Goal: Transaction & Acquisition: Book appointment/travel/reservation

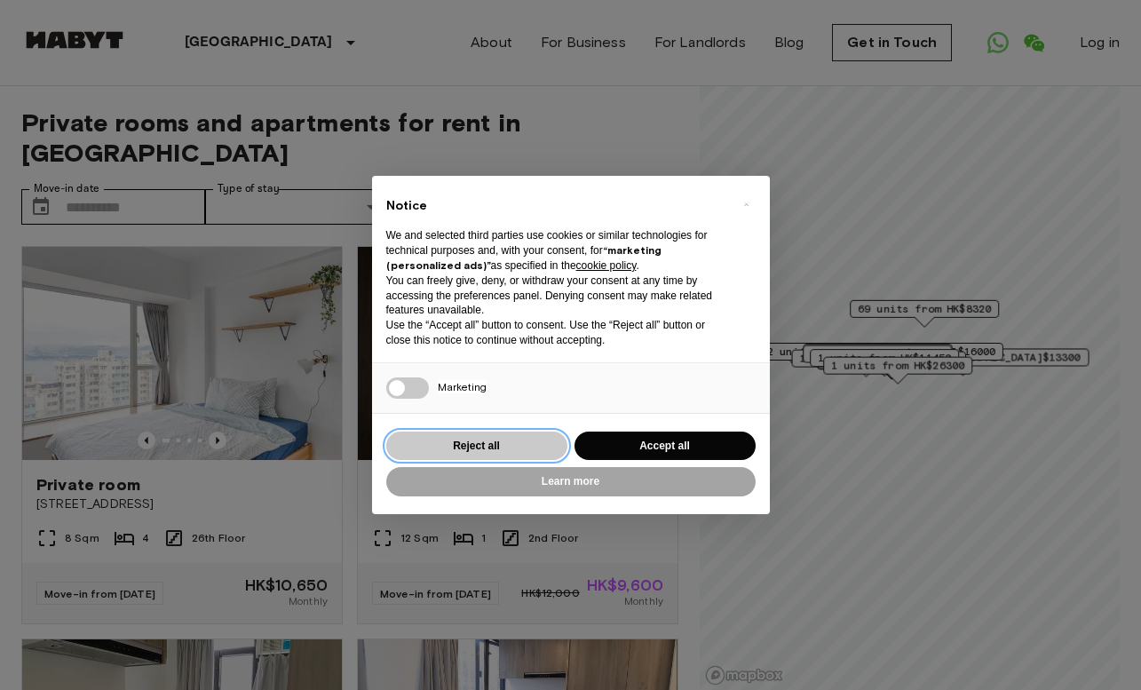
click at [456, 434] on button "Reject all" at bounding box center [476, 446] width 181 height 29
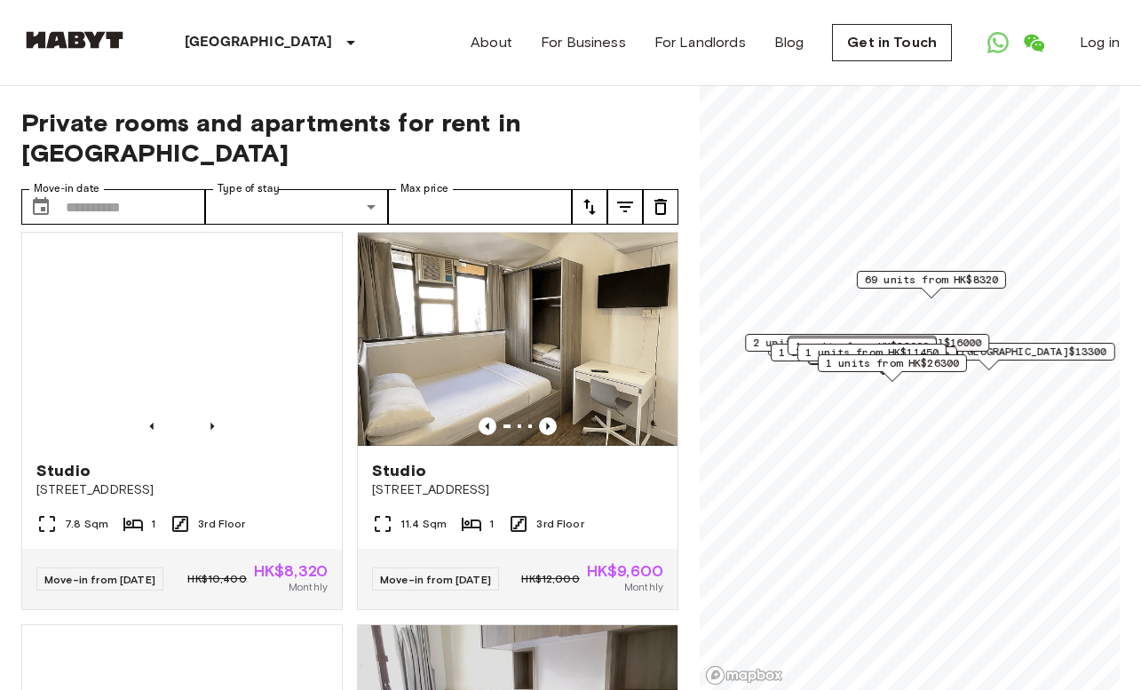
scroll to position [2387, 0]
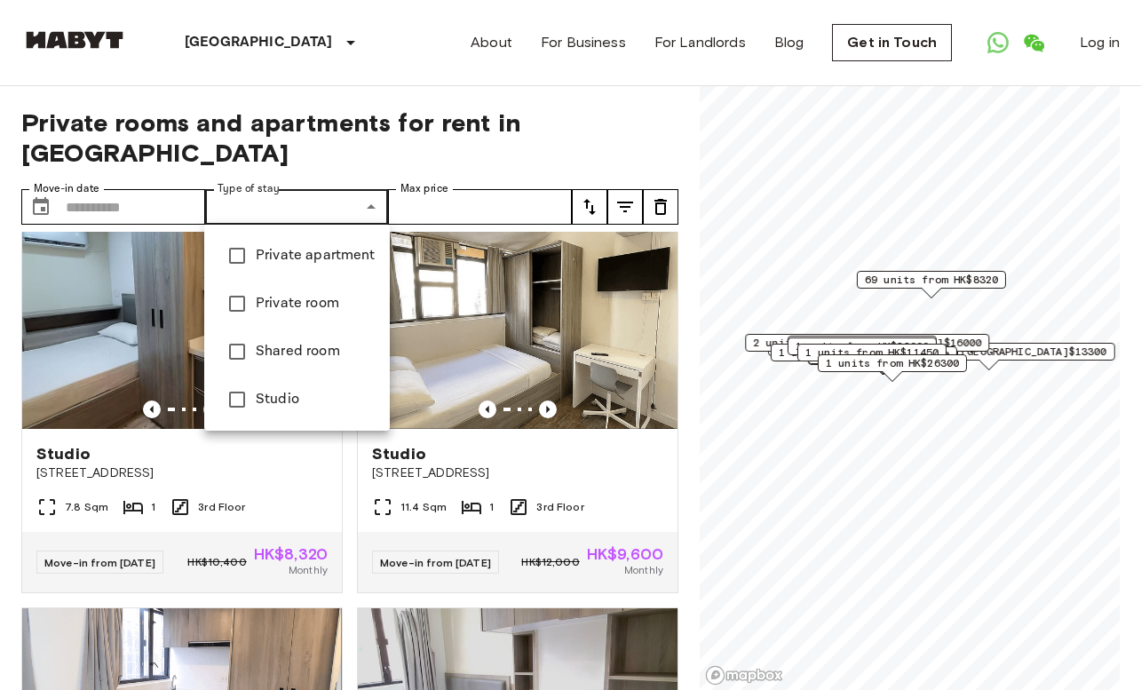
click at [240, 107] on div at bounding box center [570, 345] width 1141 height 690
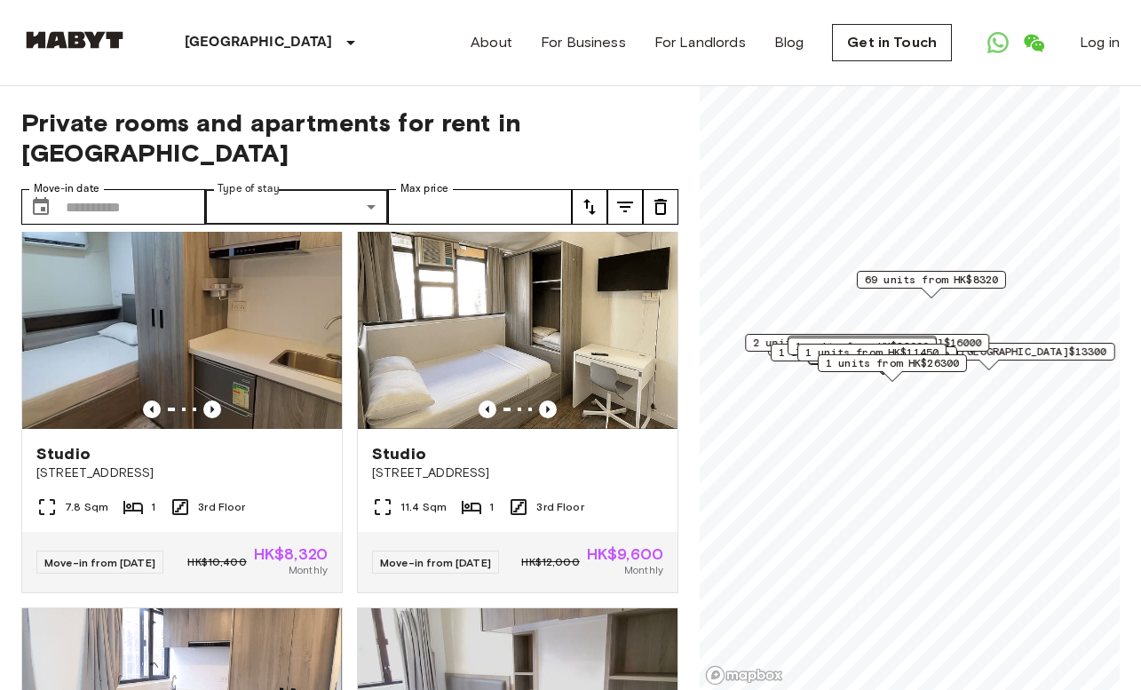
click at [627, 202] on icon "tune" at bounding box center [625, 207] width 16 height 11
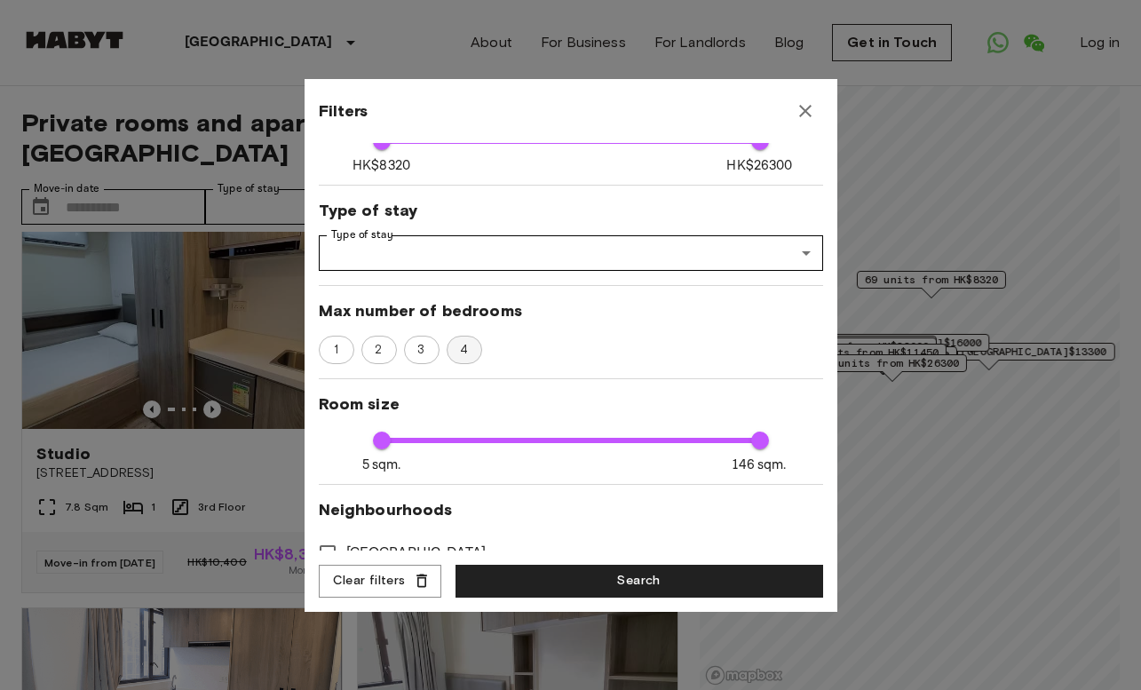
scroll to position [245, 0]
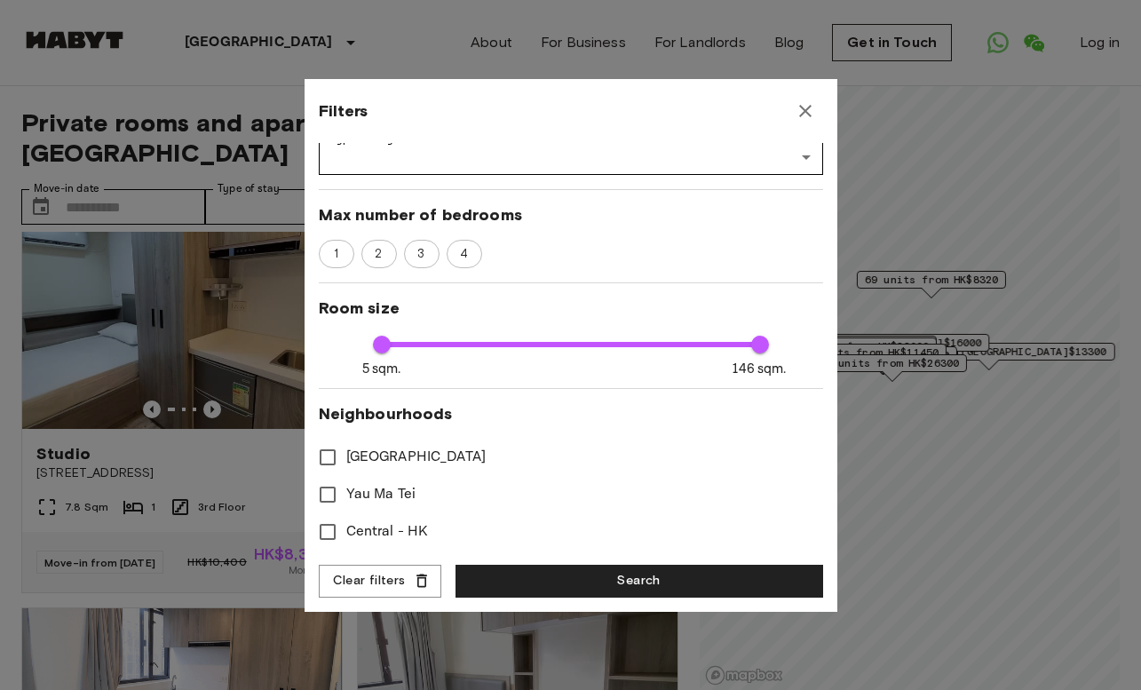
click at [91, 543] on div at bounding box center [570, 345] width 1141 height 690
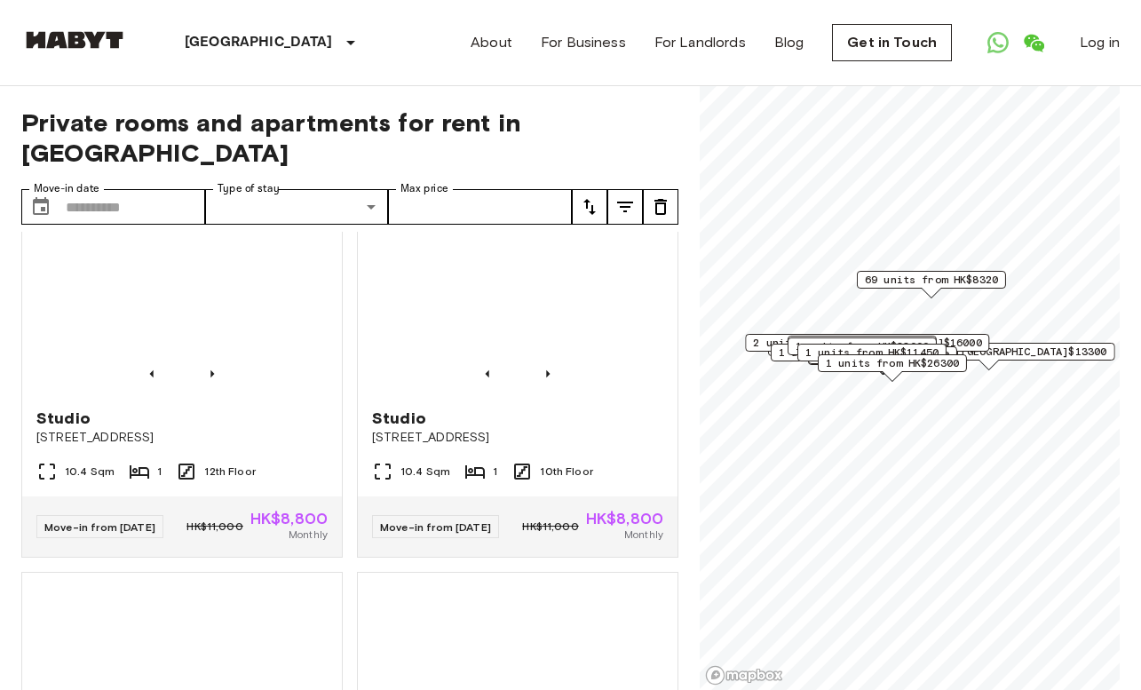
scroll to position [4779, 0]
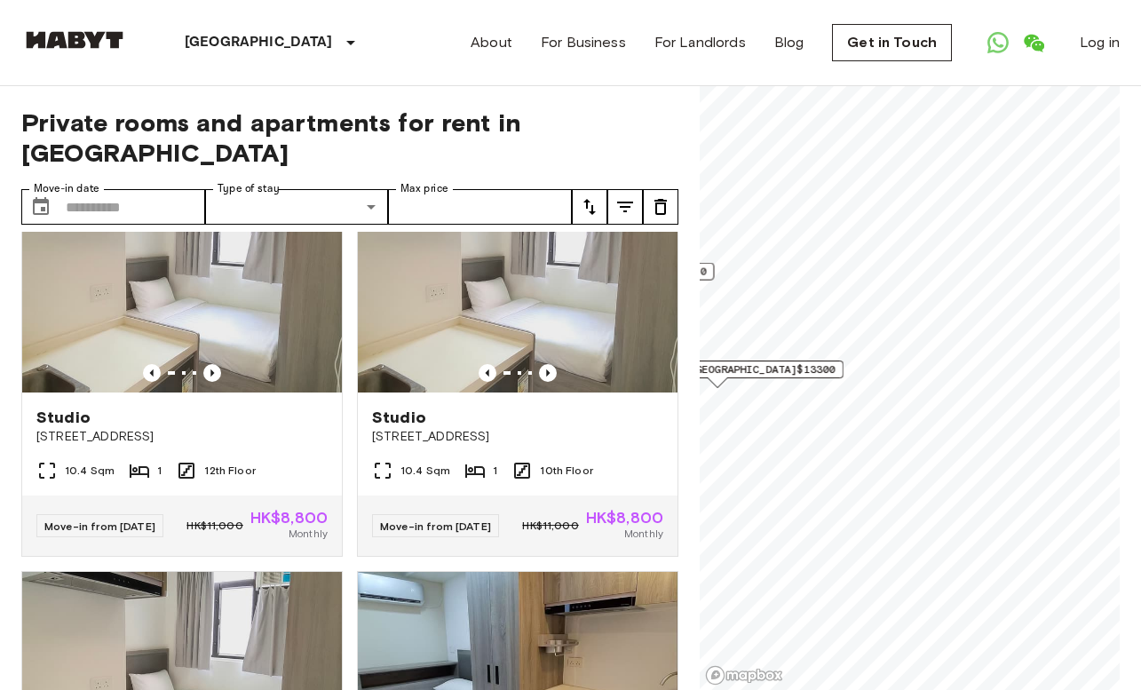
scroll to position [1932, 0]
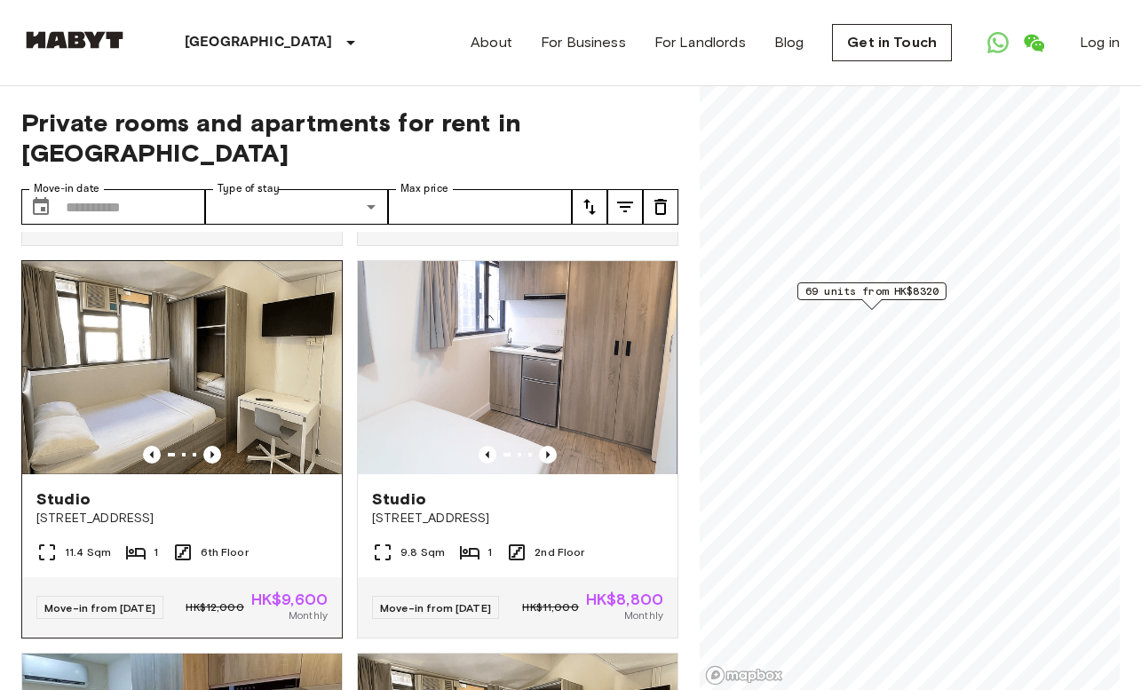
scroll to position [772, 0]
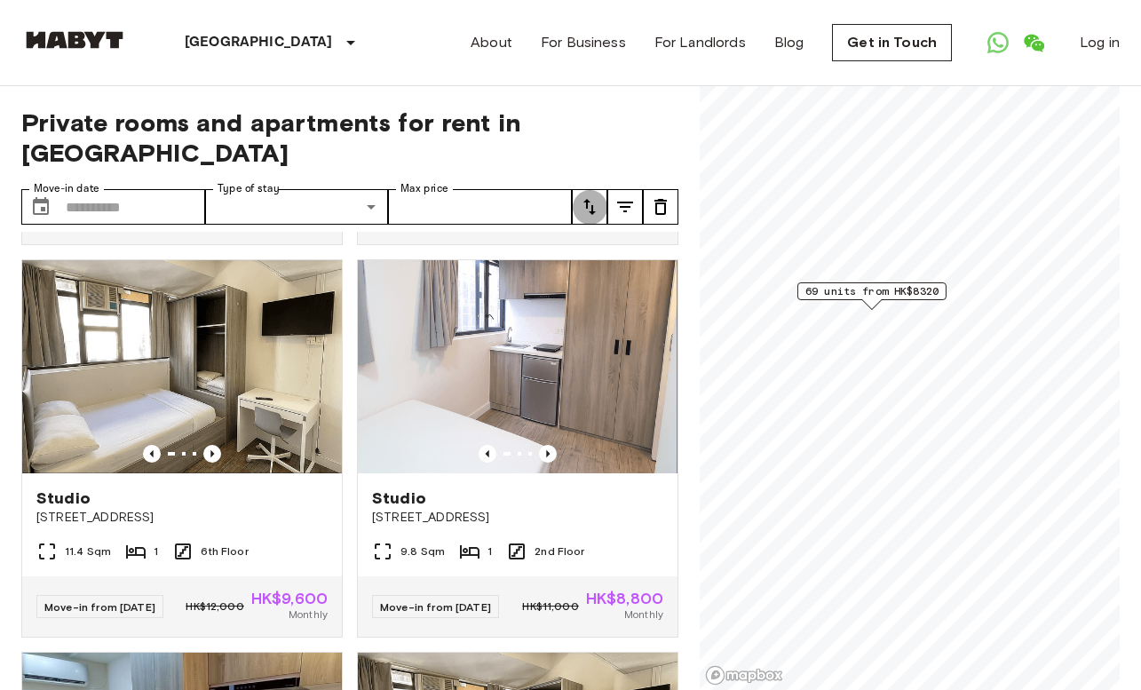
click at [588, 219] on button "tune" at bounding box center [590, 207] width 36 height 36
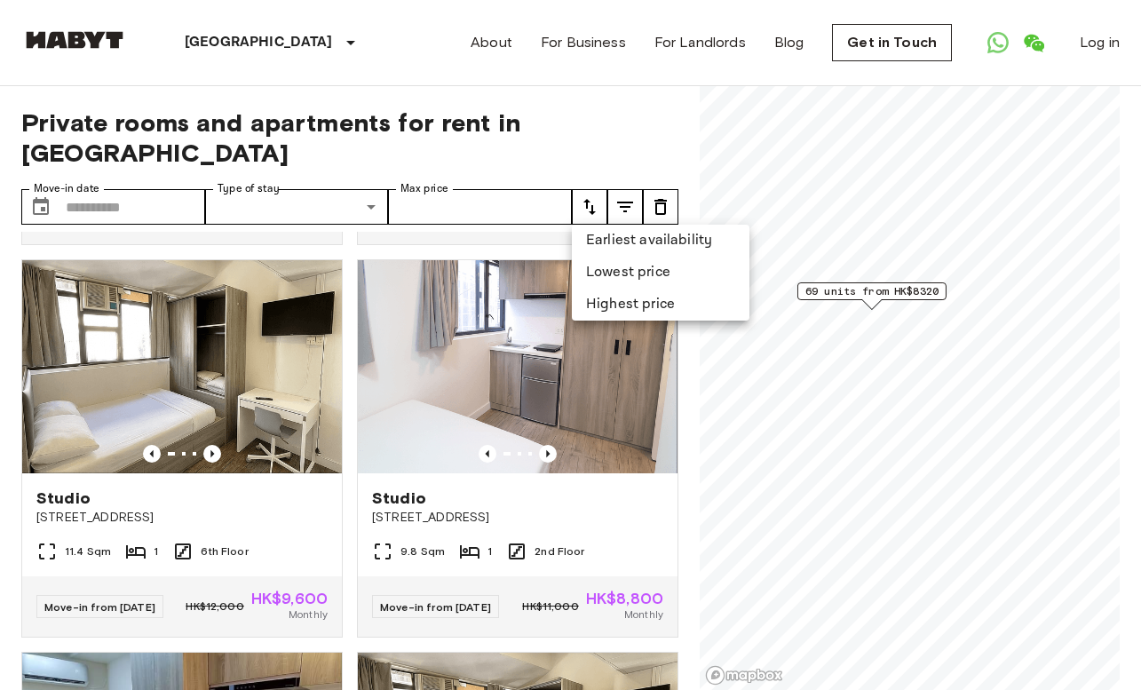
click at [588, 300] on li "Highest price" at bounding box center [661, 305] width 178 height 32
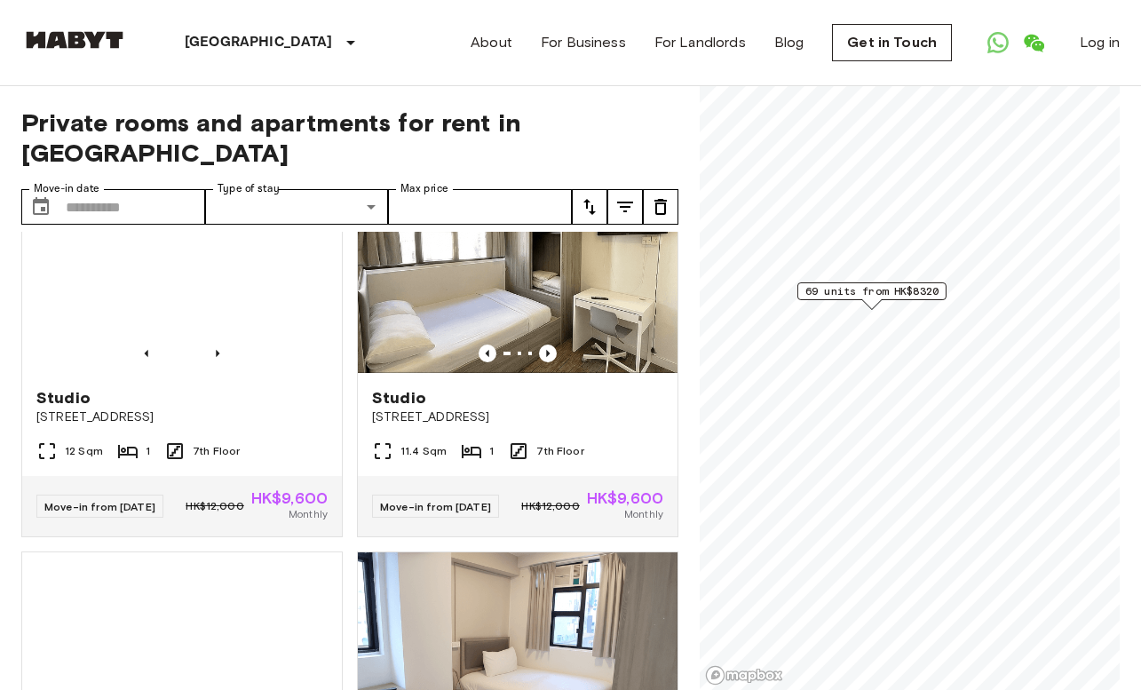
scroll to position [1293, 0]
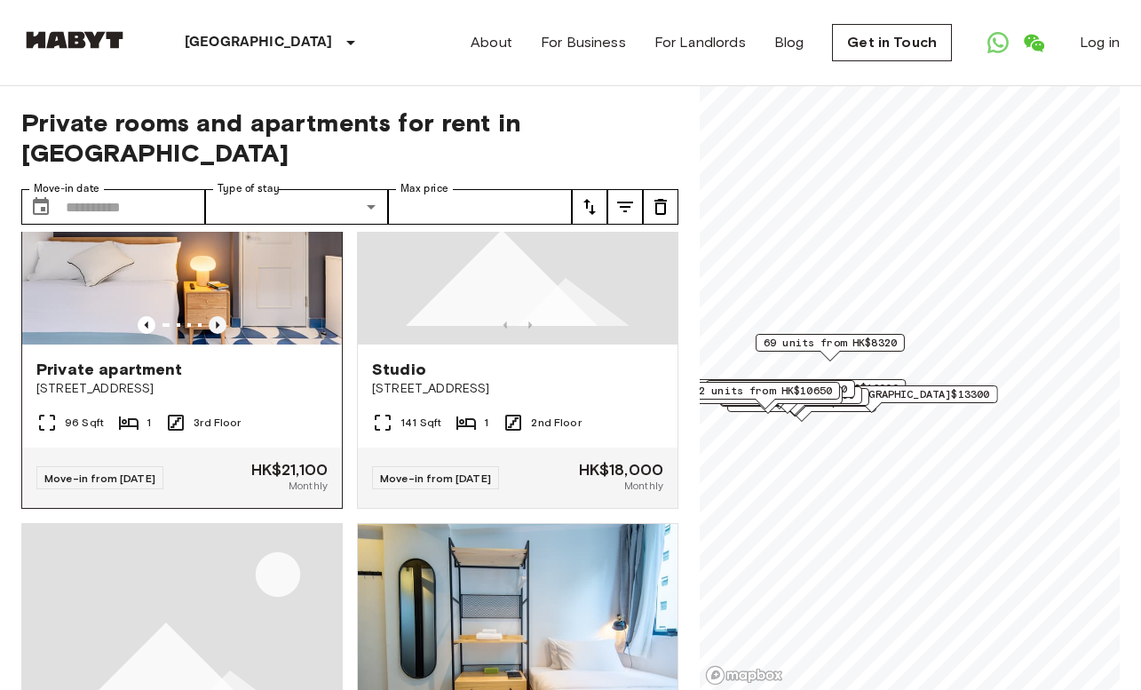
click at [219, 322] on icon "Previous image" at bounding box center [218, 325] width 18 height 18
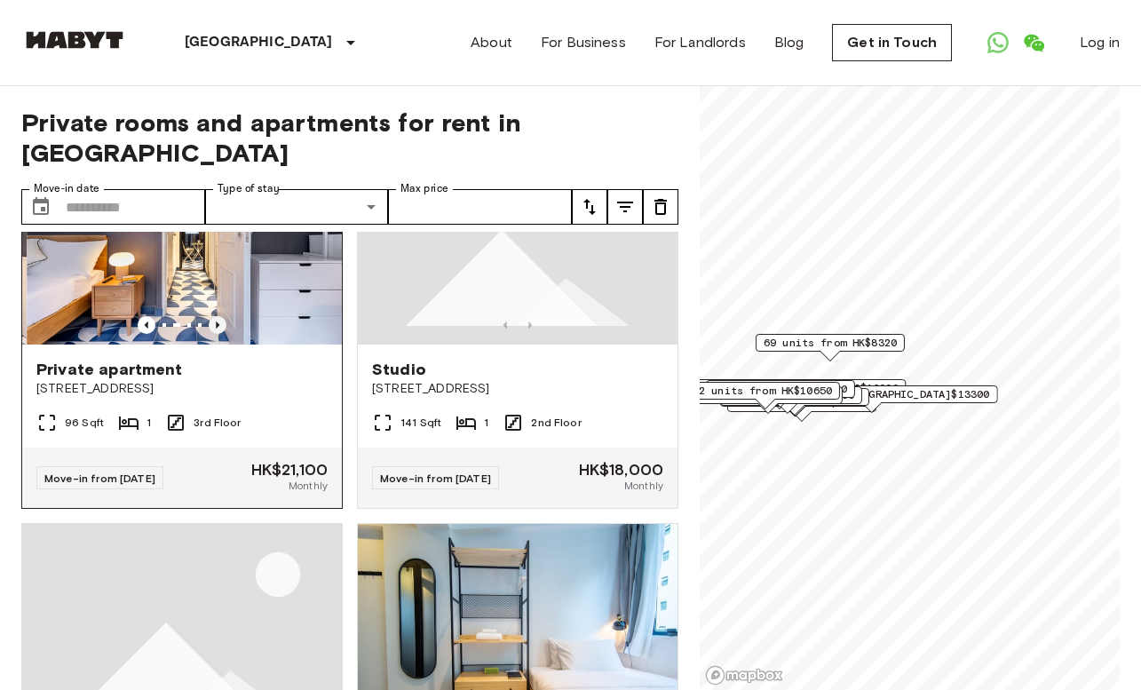
click at [219, 322] on icon "Previous image" at bounding box center [218, 325] width 18 height 18
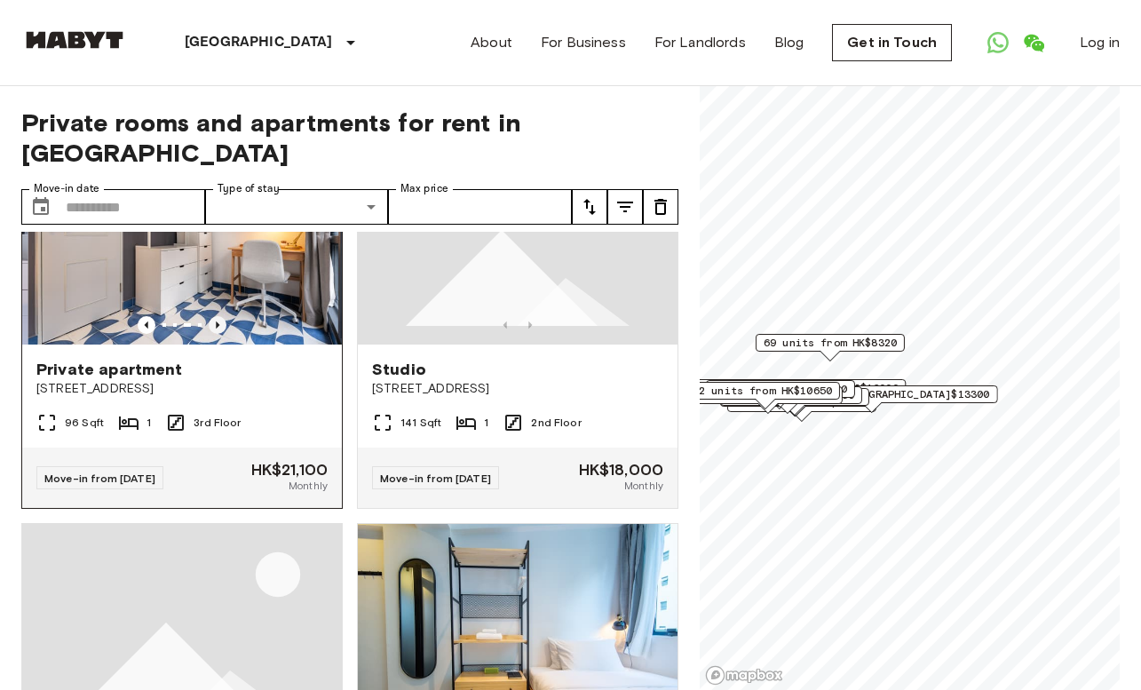
click at [219, 322] on icon "Previous image" at bounding box center [218, 325] width 18 height 18
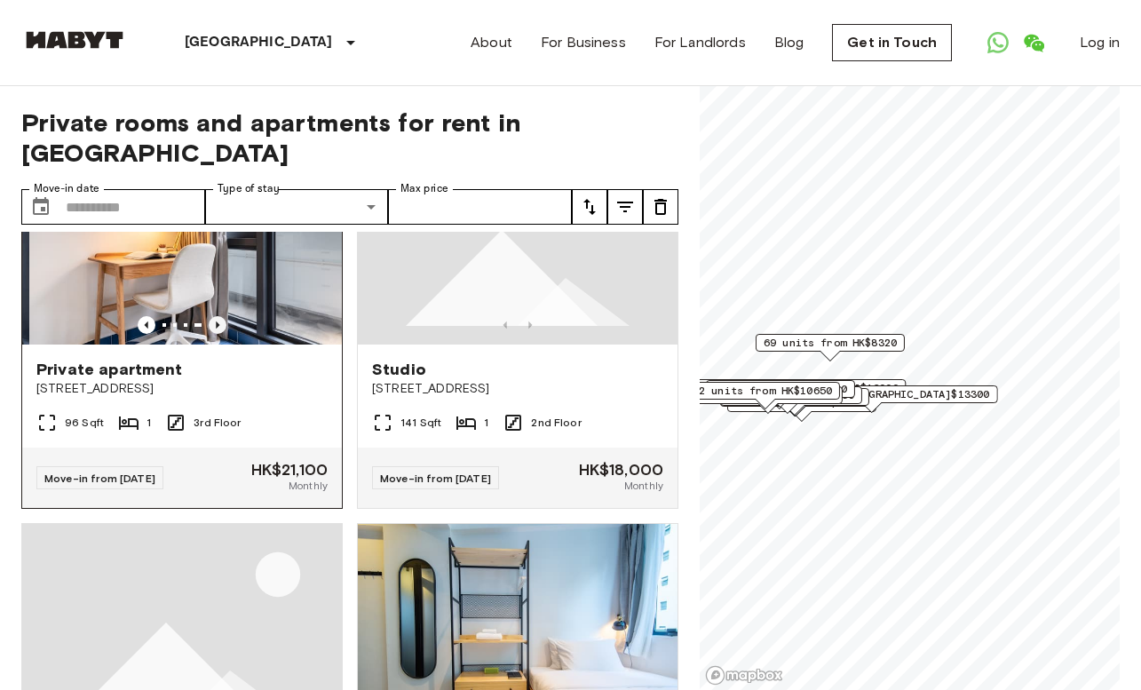
click at [219, 322] on icon "Previous image" at bounding box center [218, 325] width 18 height 18
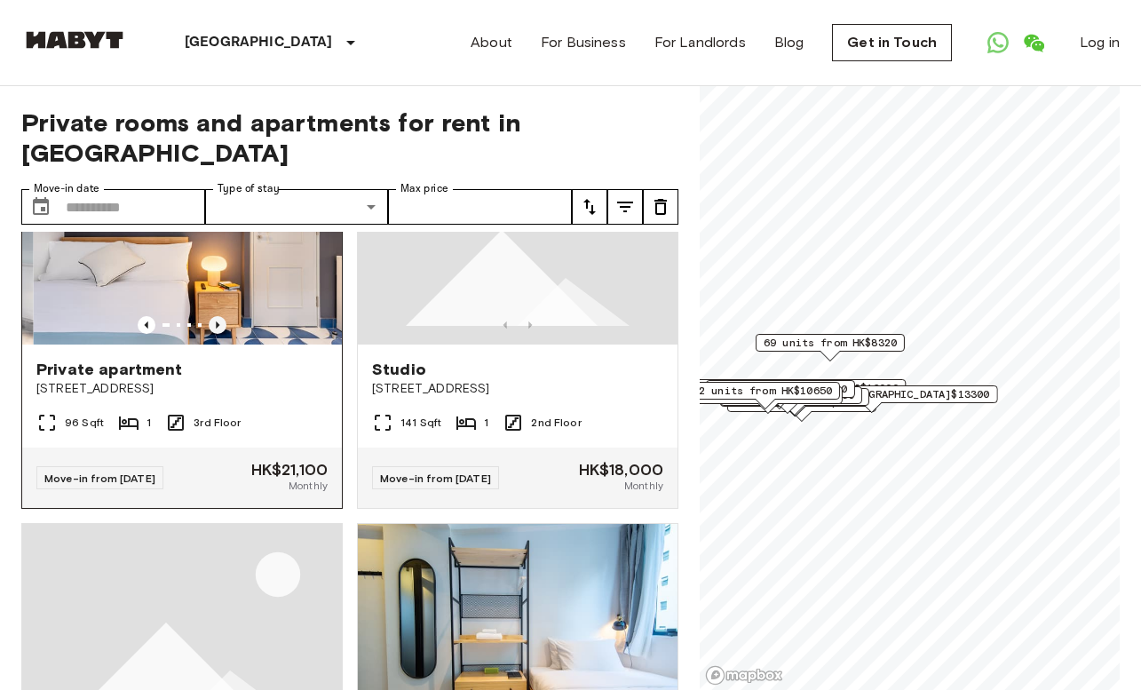
click at [219, 322] on icon "Previous image" at bounding box center [218, 325] width 18 height 18
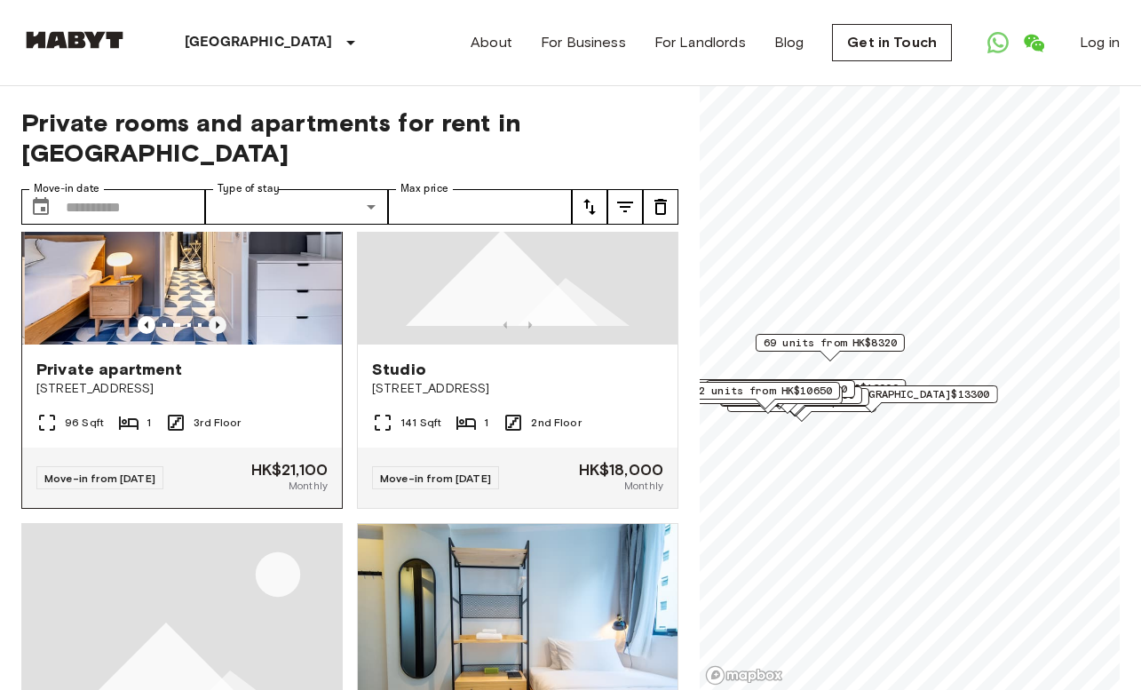
click at [219, 322] on icon "Previous image" at bounding box center [218, 325] width 18 height 18
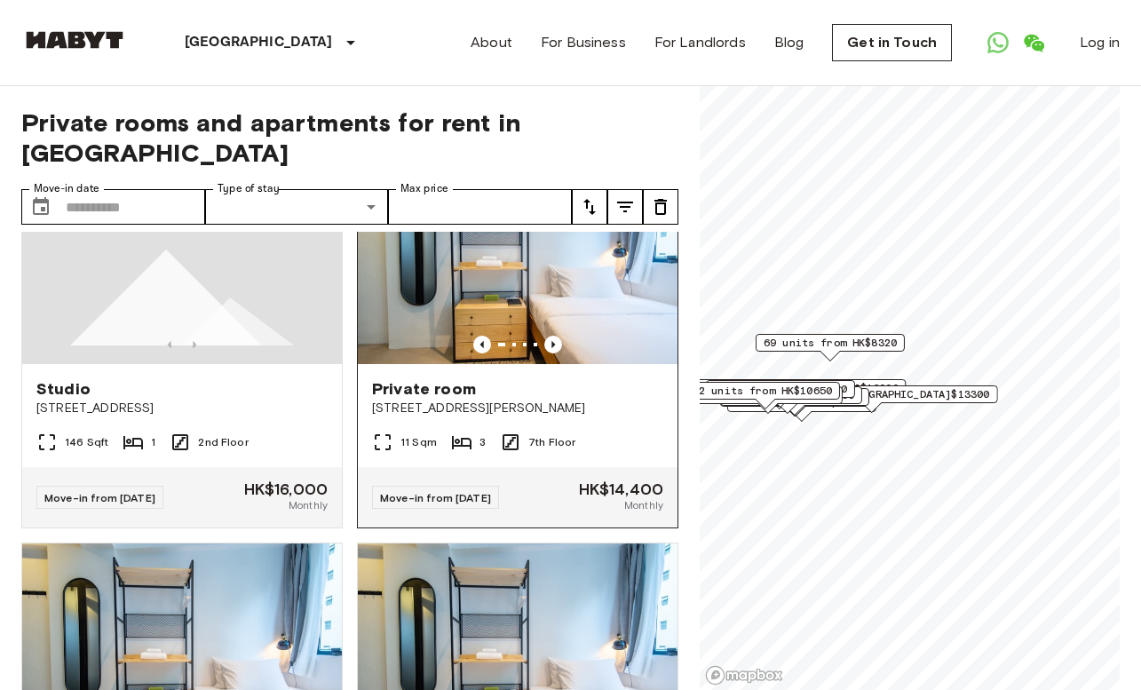
scroll to position [1587, 0]
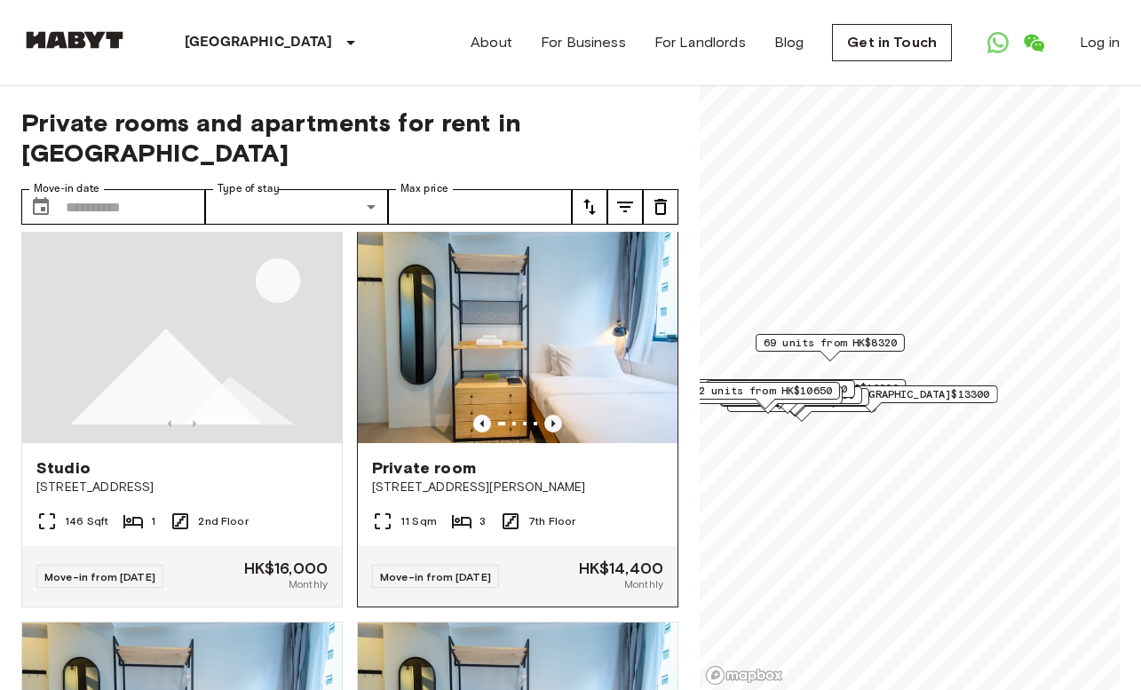
click at [546, 423] on icon "Previous image" at bounding box center [554, 424] width 18 height 18
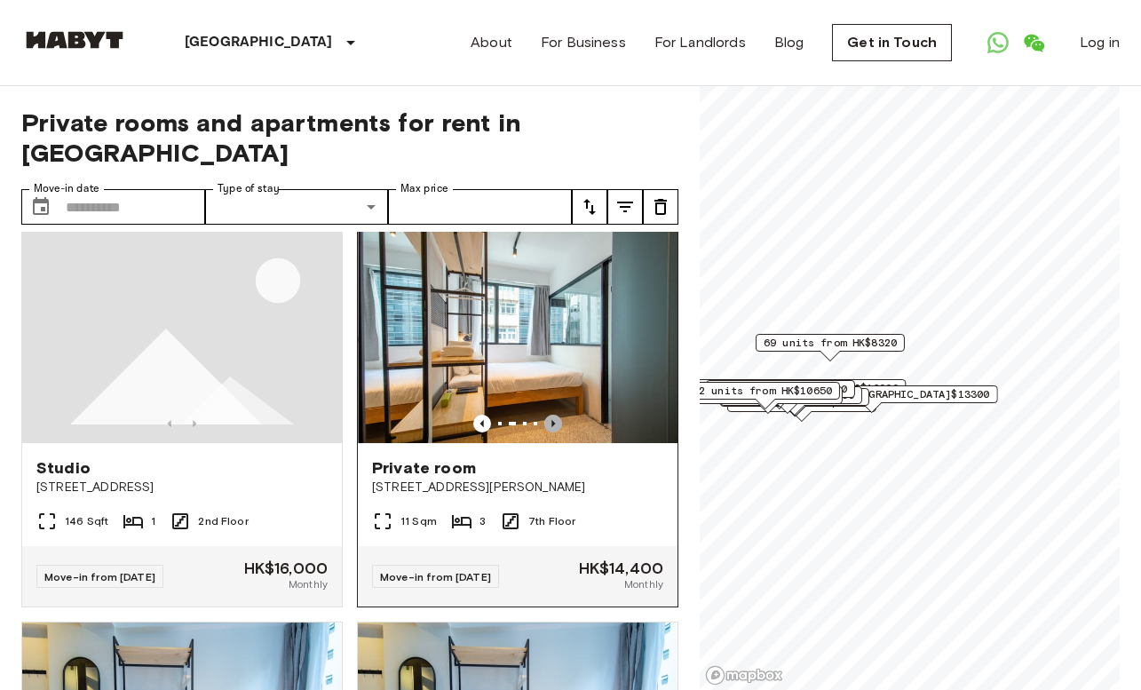
click at [546, 423] on icon "Previous image" at bounding box center [554, 424] width 18 height 18
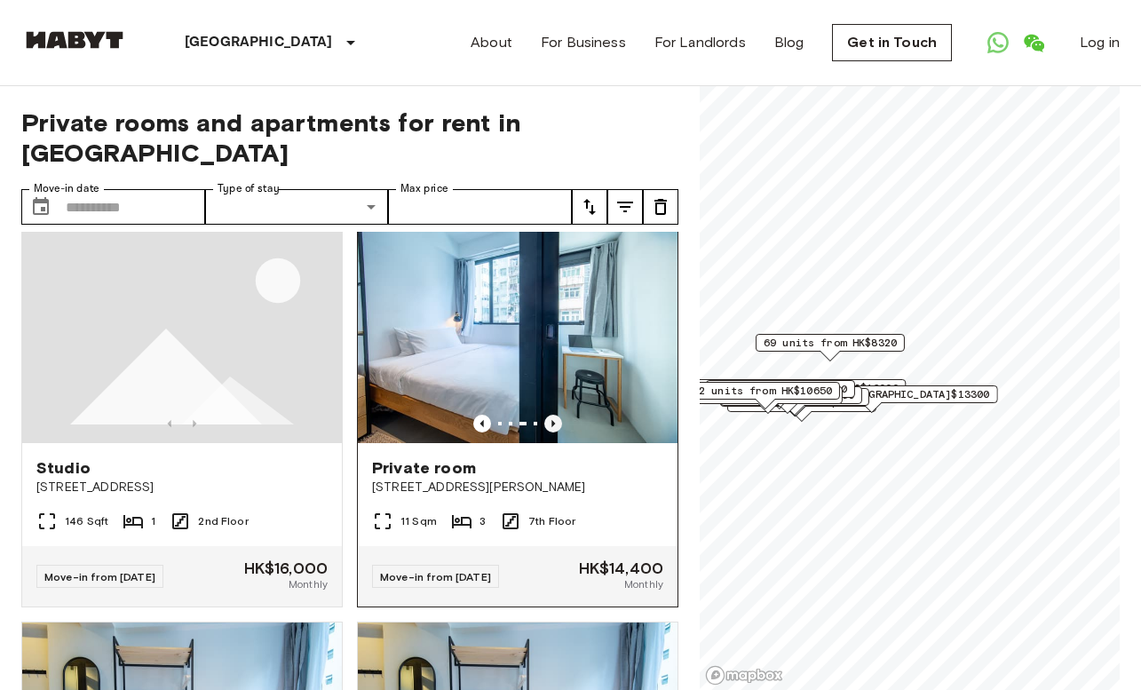
click at [546, 423] on icon "Previous image" at bounding box center [554, 424] width 18 height 18
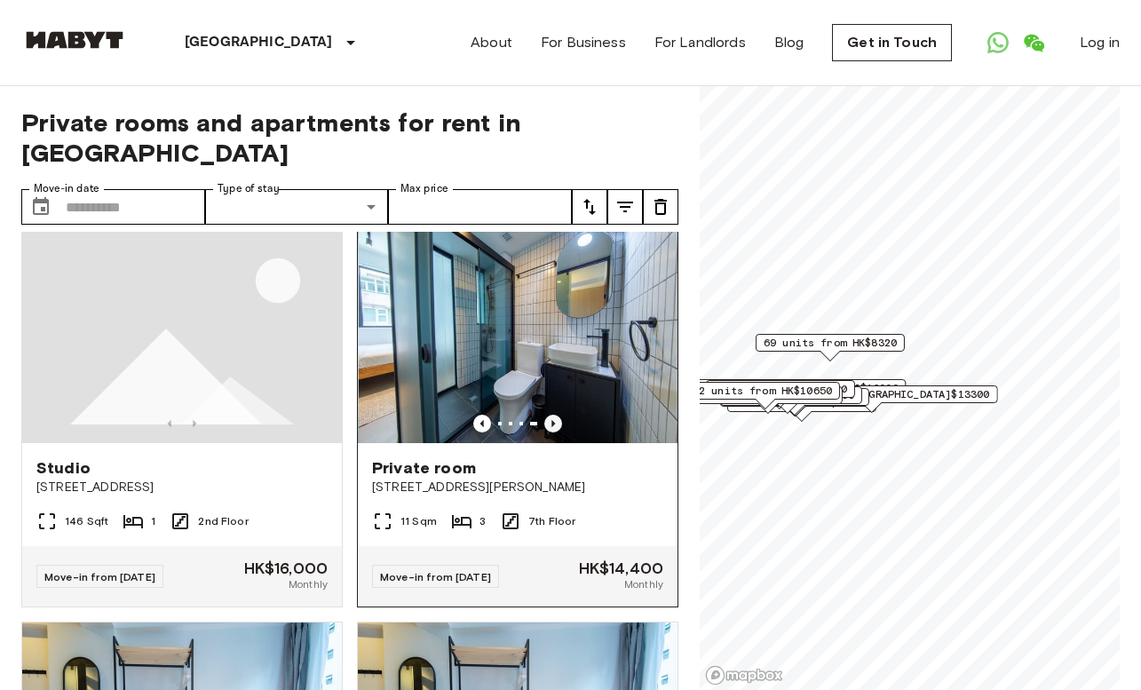
click at [546, 423] on icon "Previous image" at bounding box center [554, 424] width 18 height 18
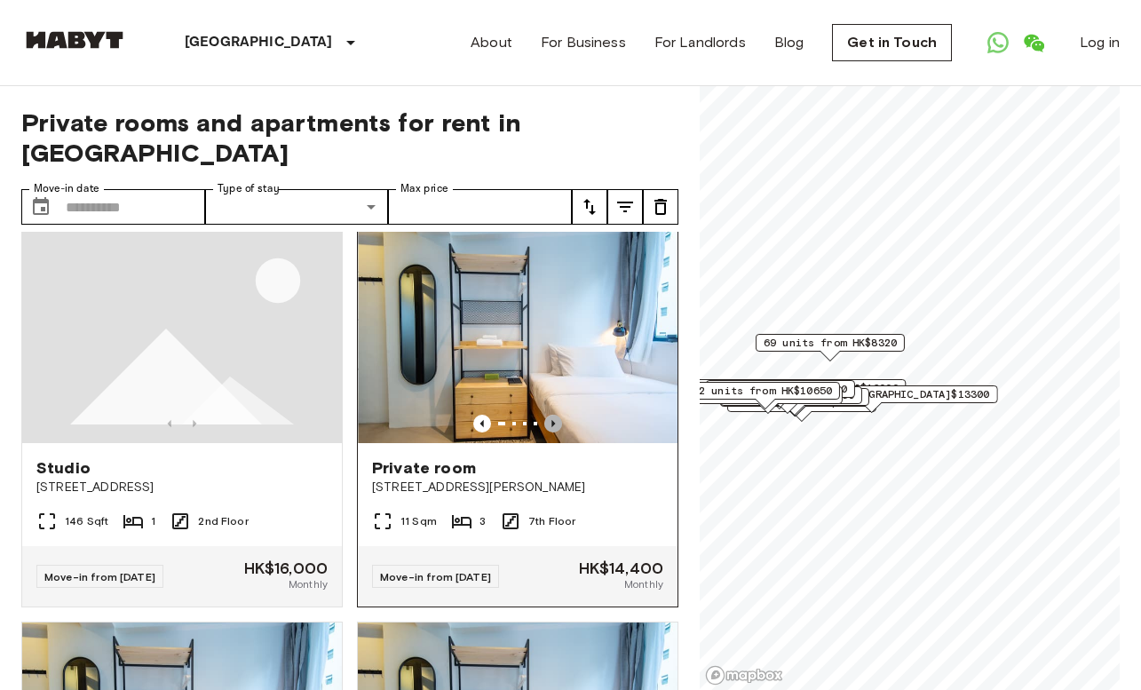
click at [546, 423] on icon "Previous image" at bounding box center [554, 424] width 18 height 18
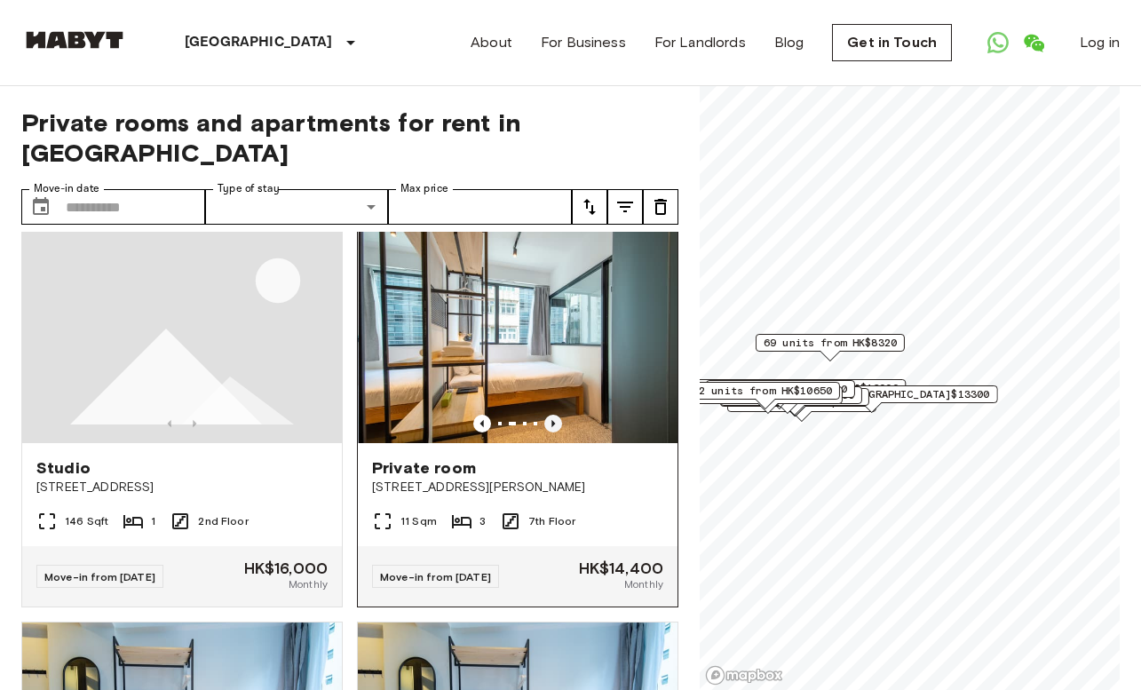
click at [546, 423] on icon "Previous image" at bounding box center [554, 424] width 18 height 18
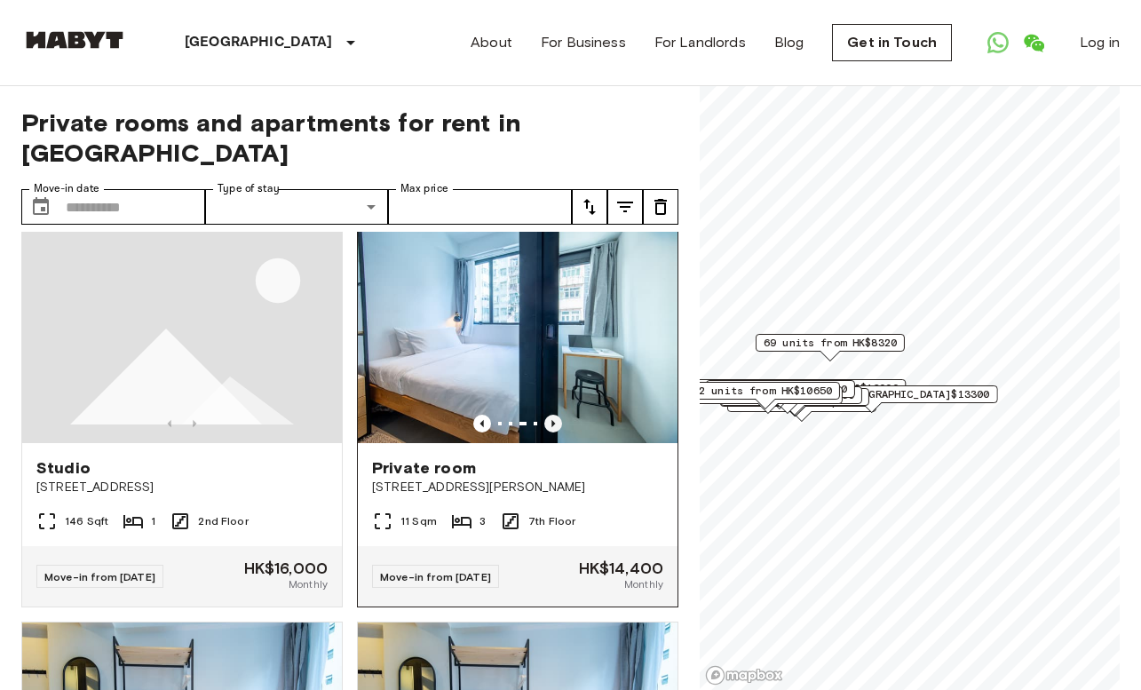
click at [546, 423] on icon "Previous image" at bounding box center [554, 424] width 18 height 18
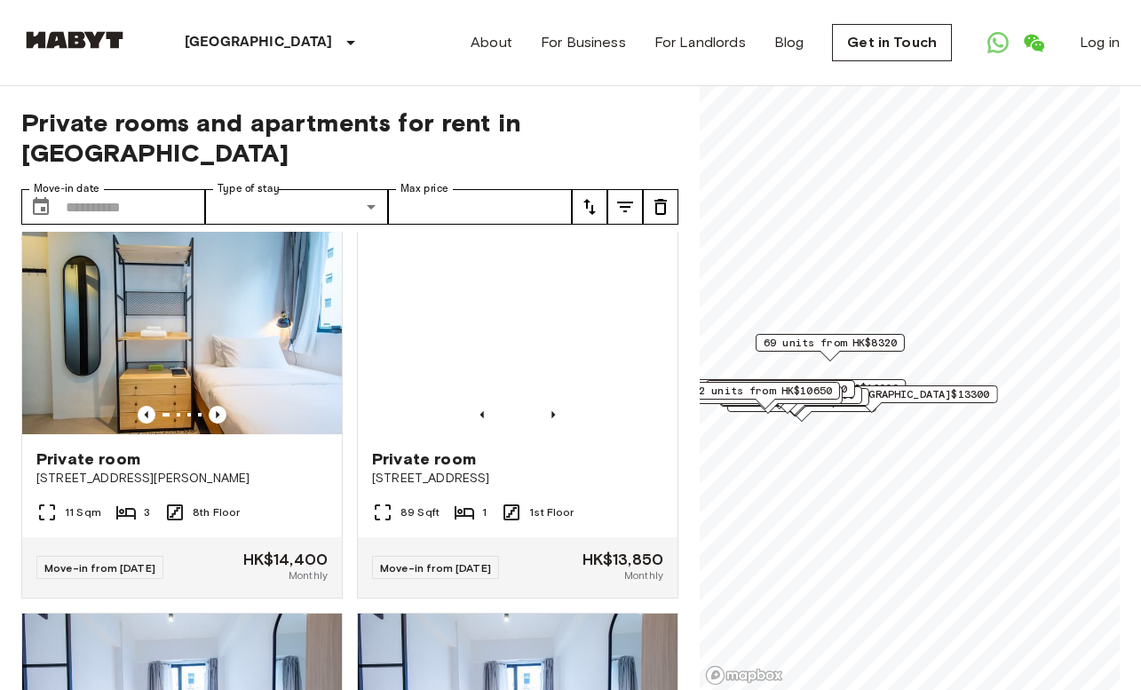
scroll to position [2382, 0]
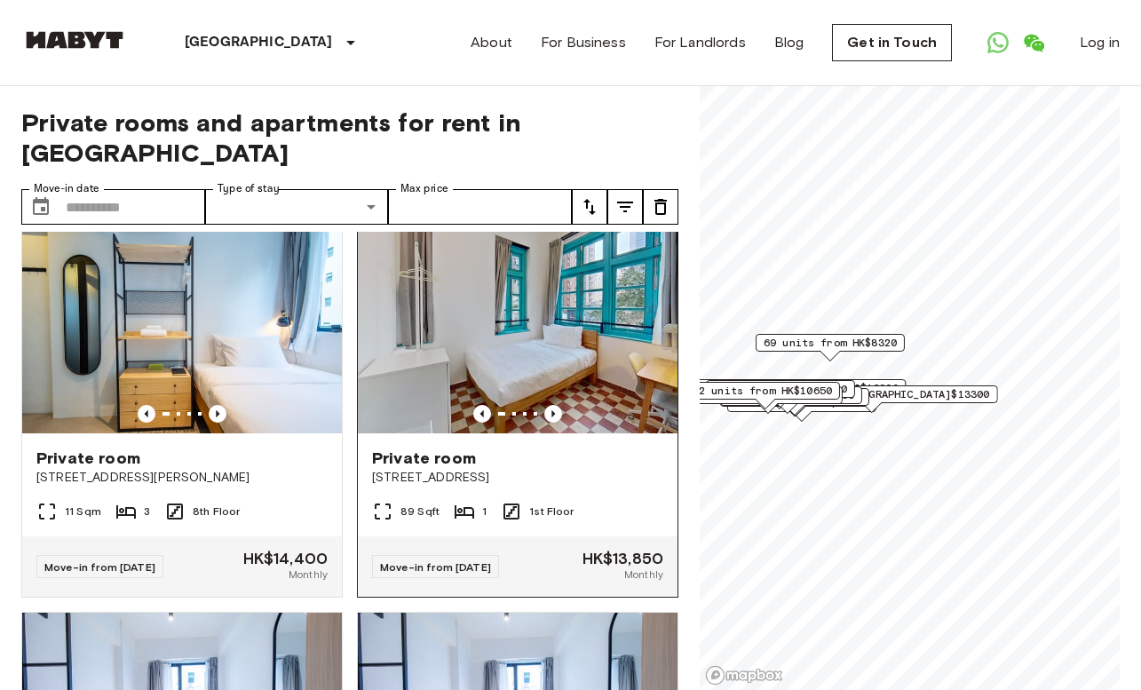
click at [562, 411] on div at bounding box center [518, 414] width 320 height 18
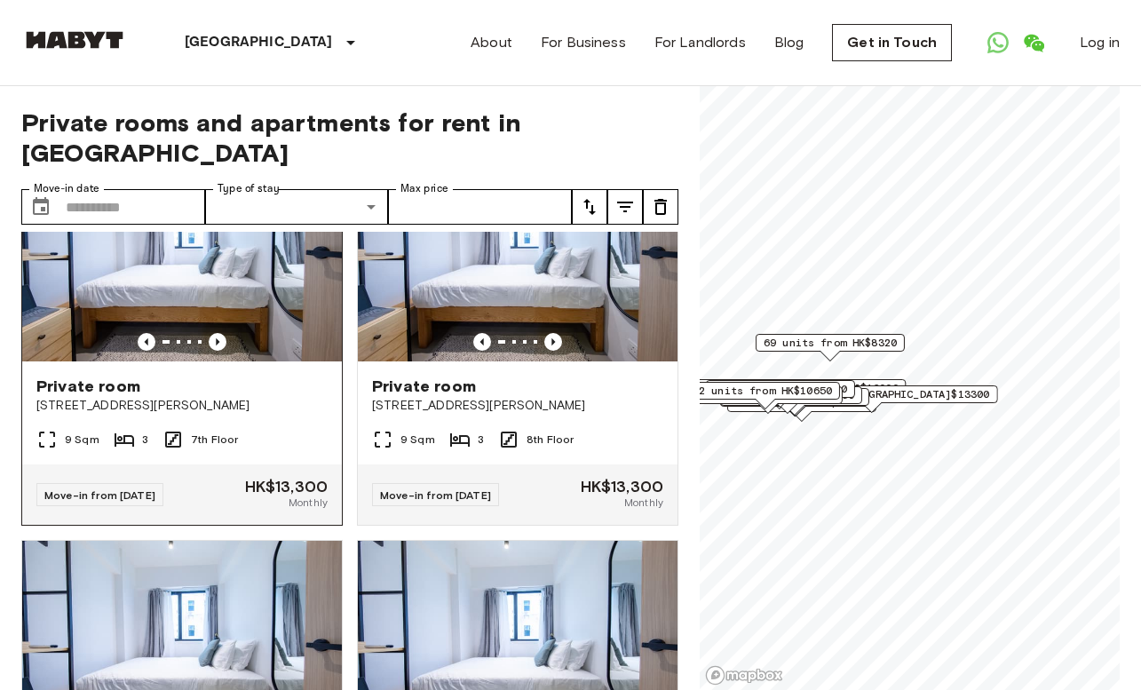
scroll to position [2723, 0]
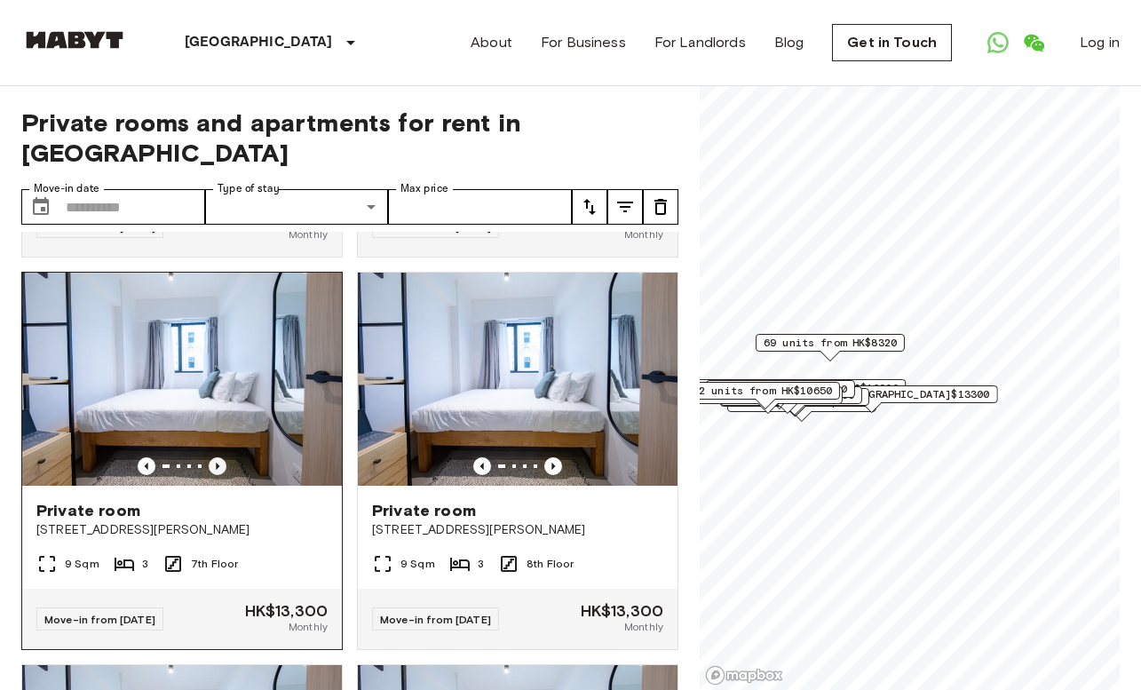
click at [213, 462] on icon "Previous image" at bounding box center [218, 466] width 18 height 18
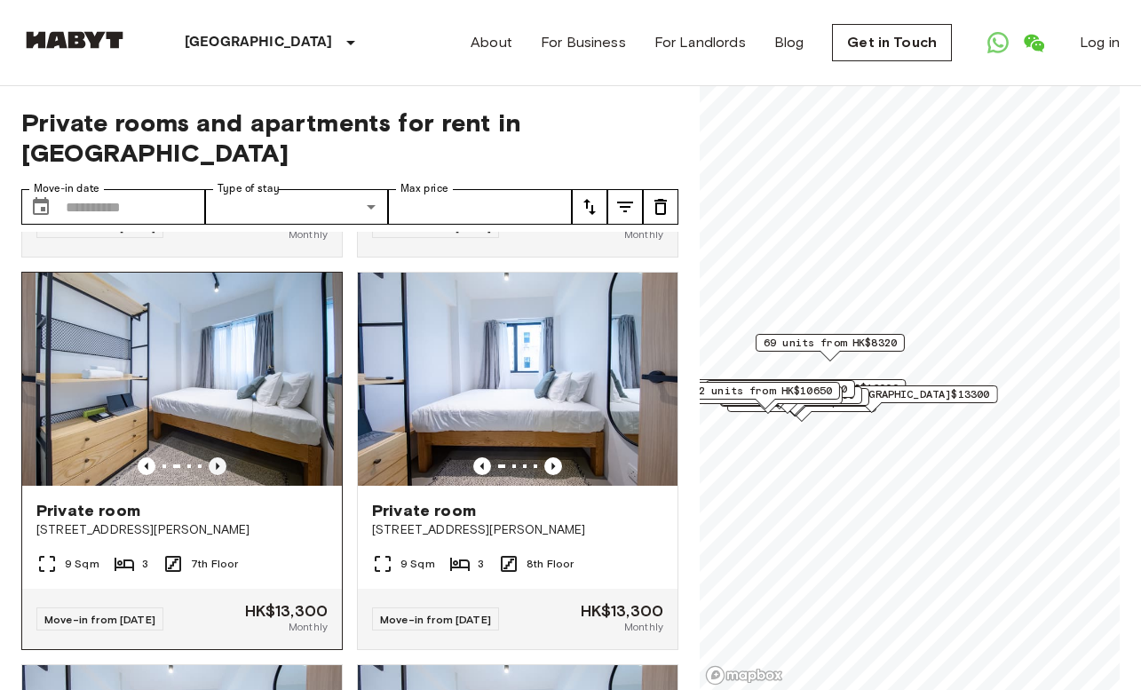
click at [213, 462] on icon "Previous image" at bounding box center [218, 466] width 18 height 18
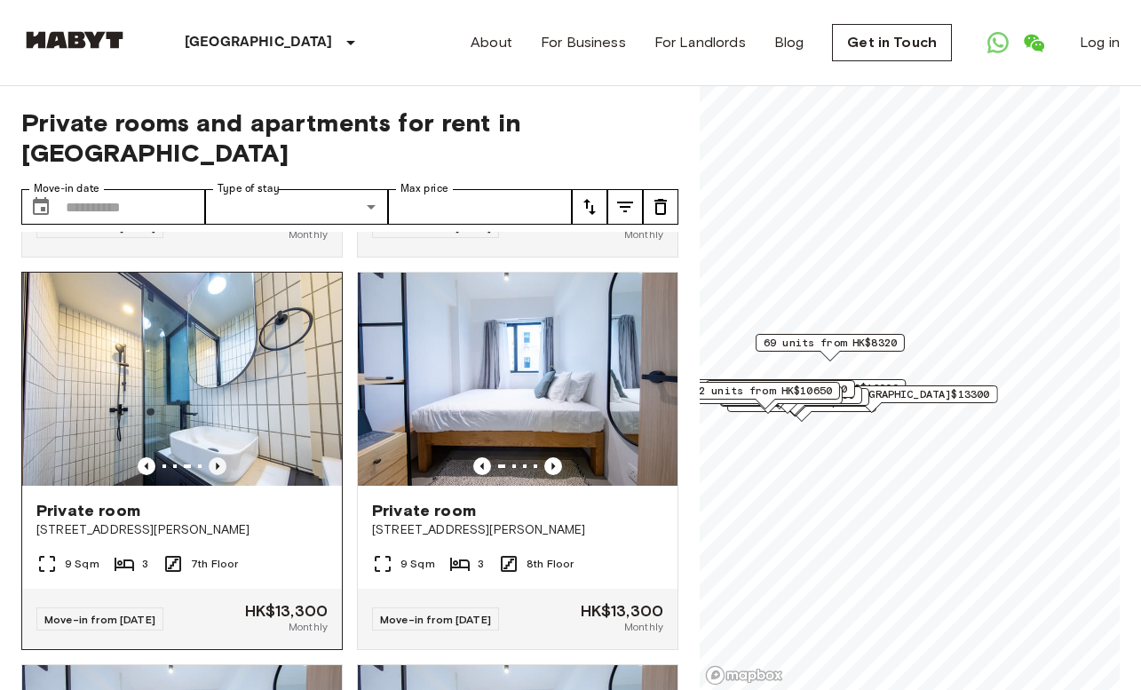
click at [213, 462] on icon "Previous image" at bounding box center [218, 466] width 18 height 18
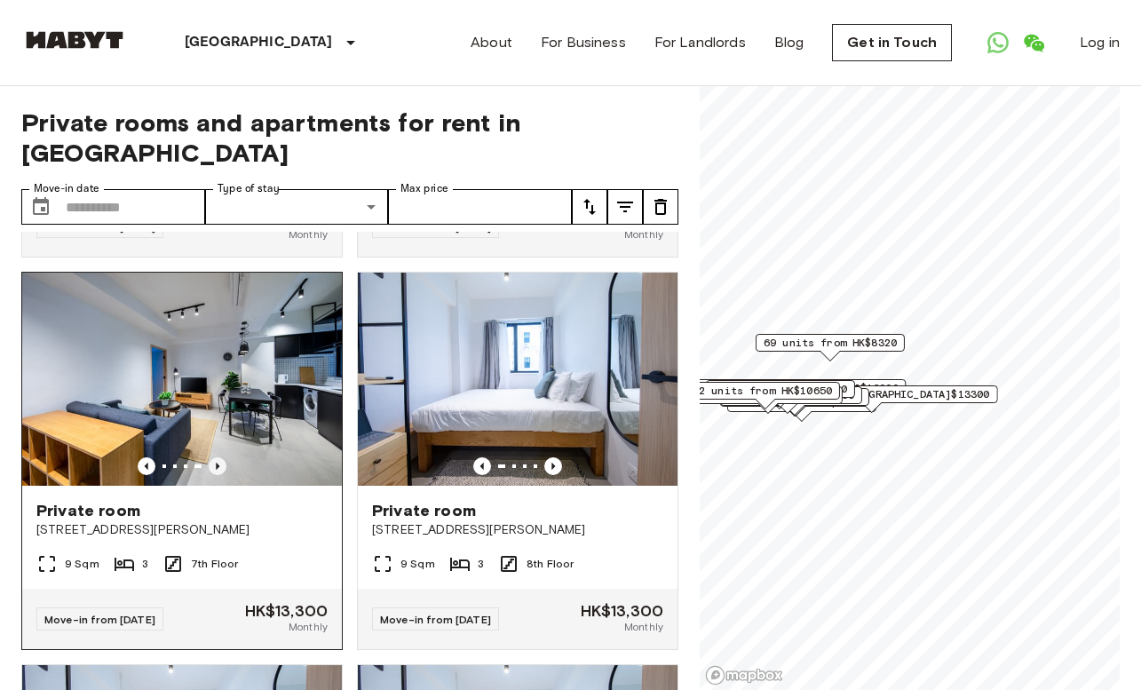
click at [213, 462] on icon "Previous image" at bounding box center [218, 466] width 18 height 18
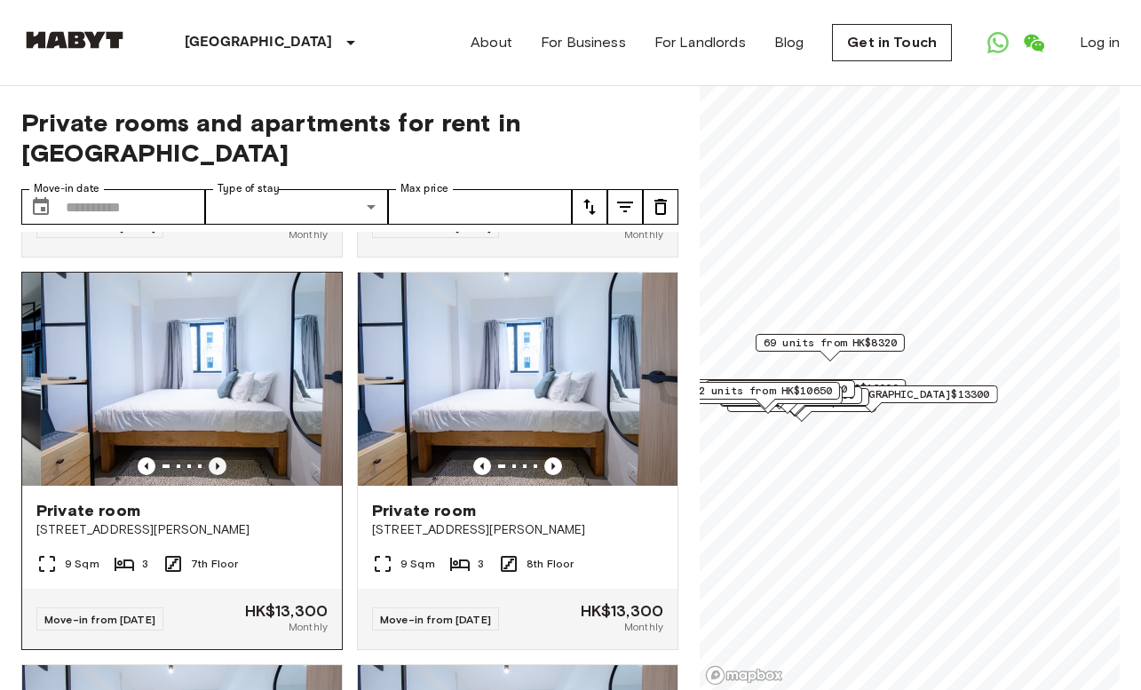
click at [213, 462] on icon "Previous image" at bounding box center [218, 466] width 18 height 18
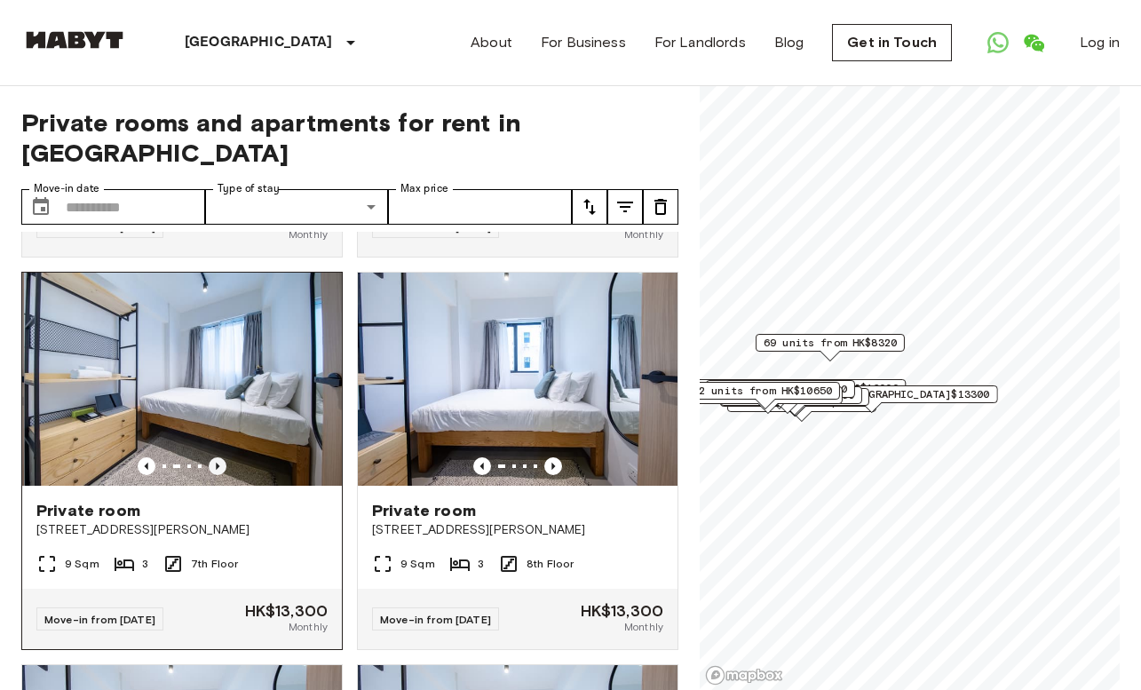
click at [213, 462] on icon "Previous image" at bounding box center [218, 466] width 18 height 18
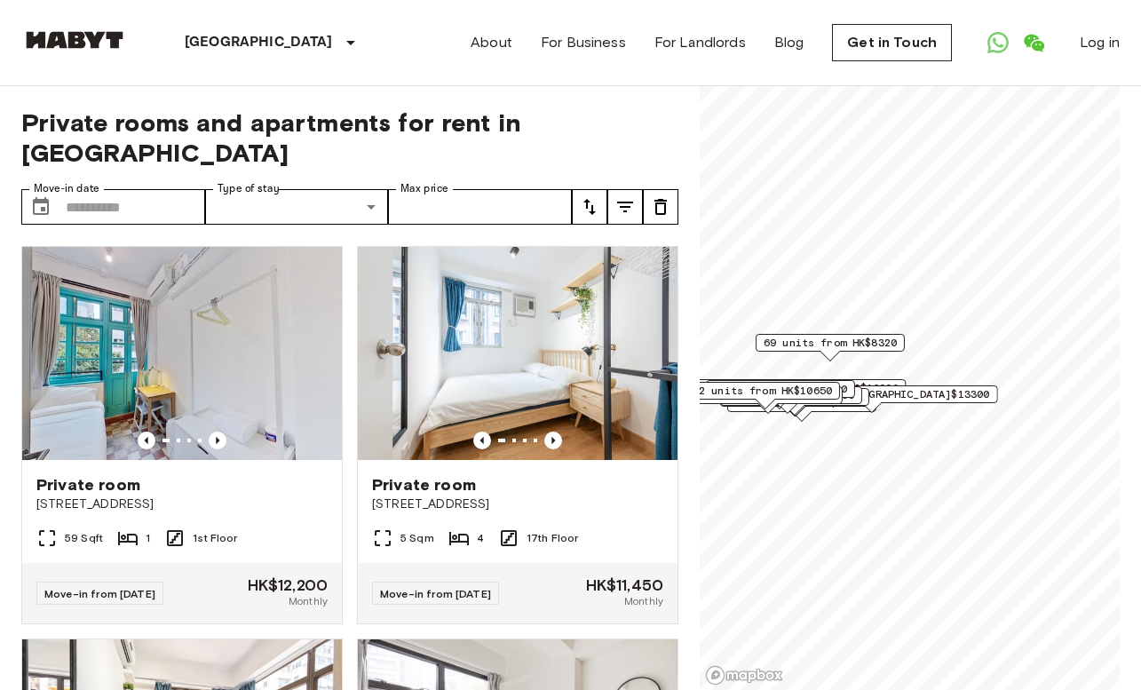
scroll to position [4341, 0]
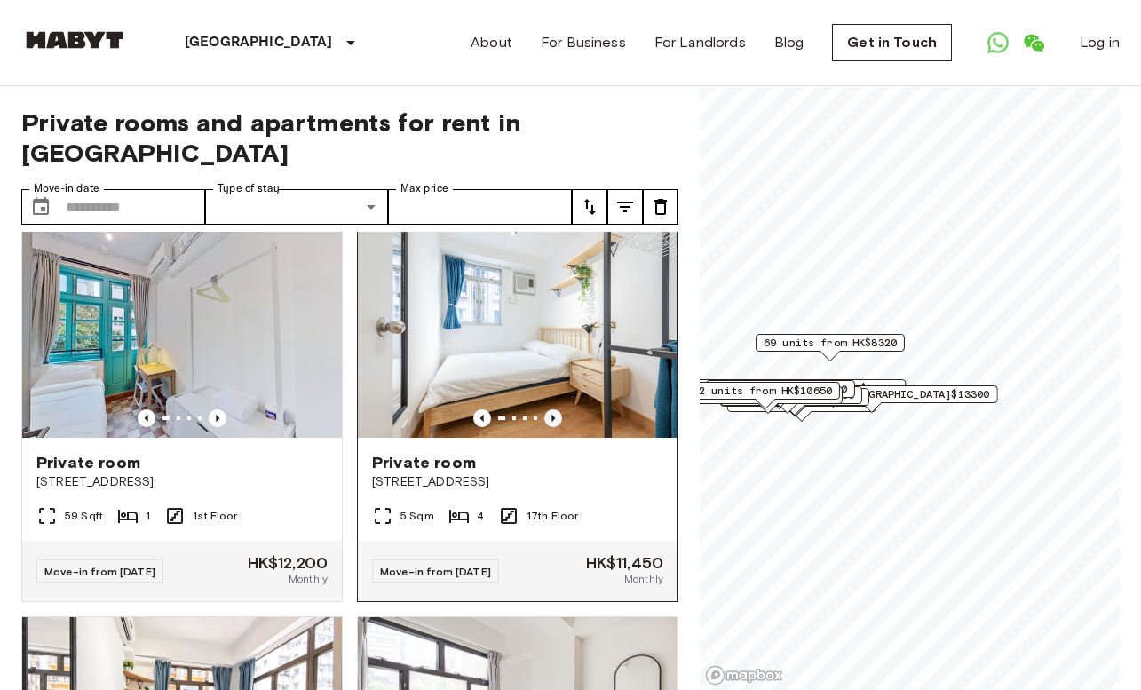
click at [548, 418] on icon "Previous image" at bounding box center [554, 419] width 18 height 18
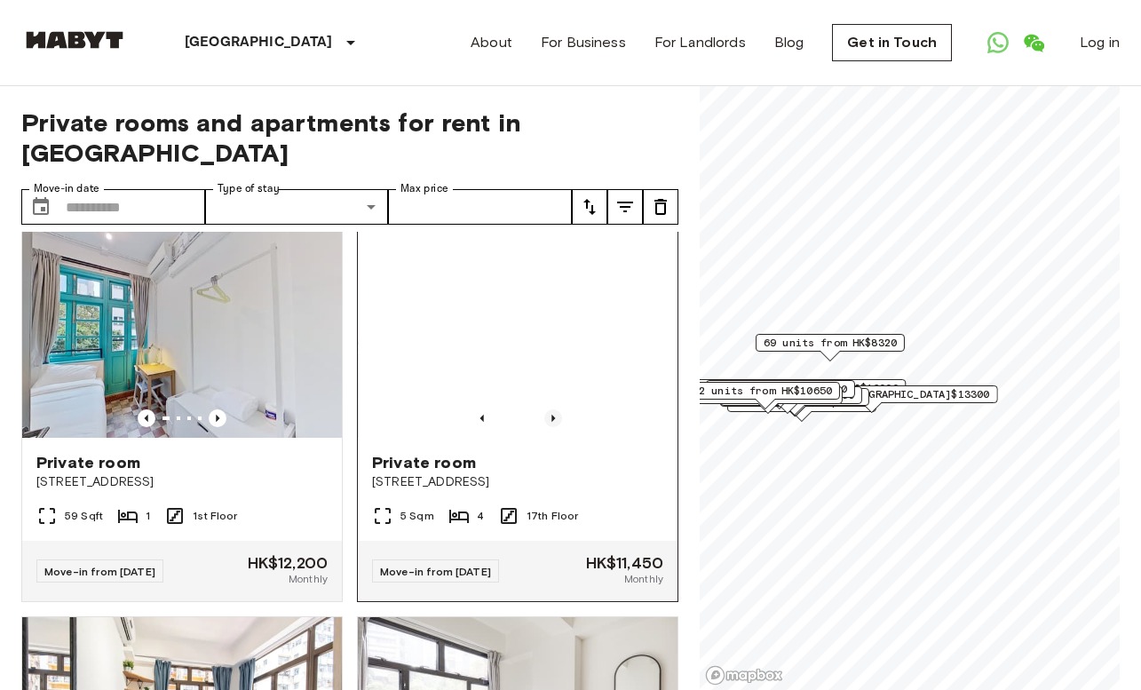
click at [548, 418] on icon "Previous image" at bounding box center [554, 419] width 18 height 18
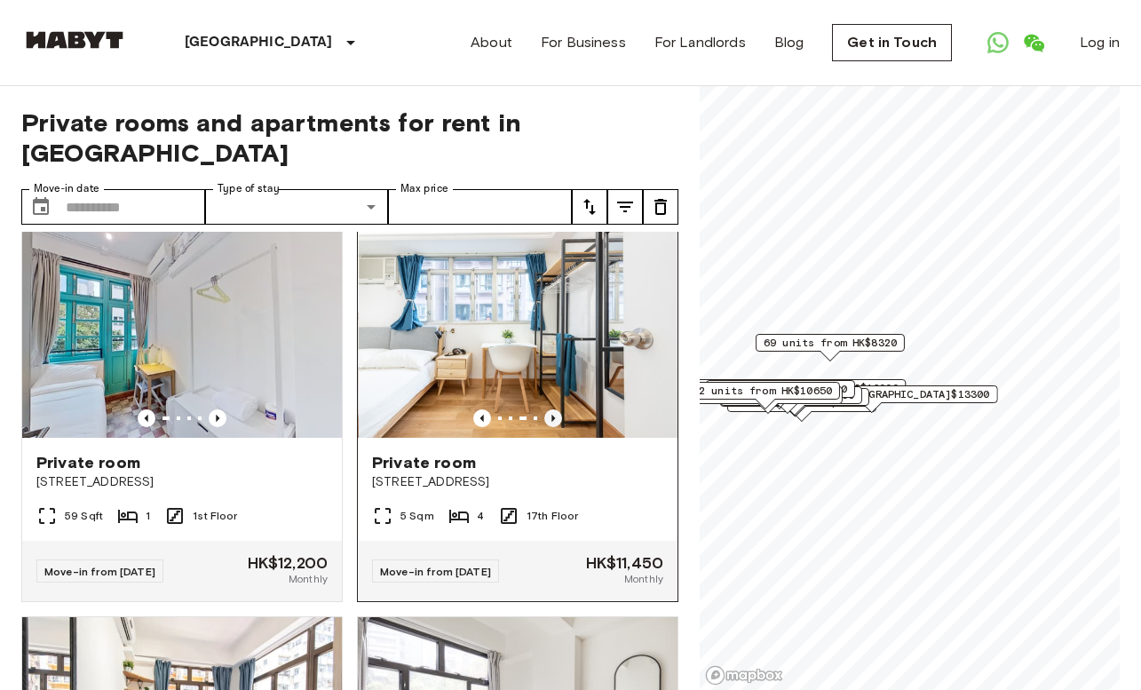
click at [548, 418] on icon "Previous image" at bounding box center [554, 419] width 18 height 18
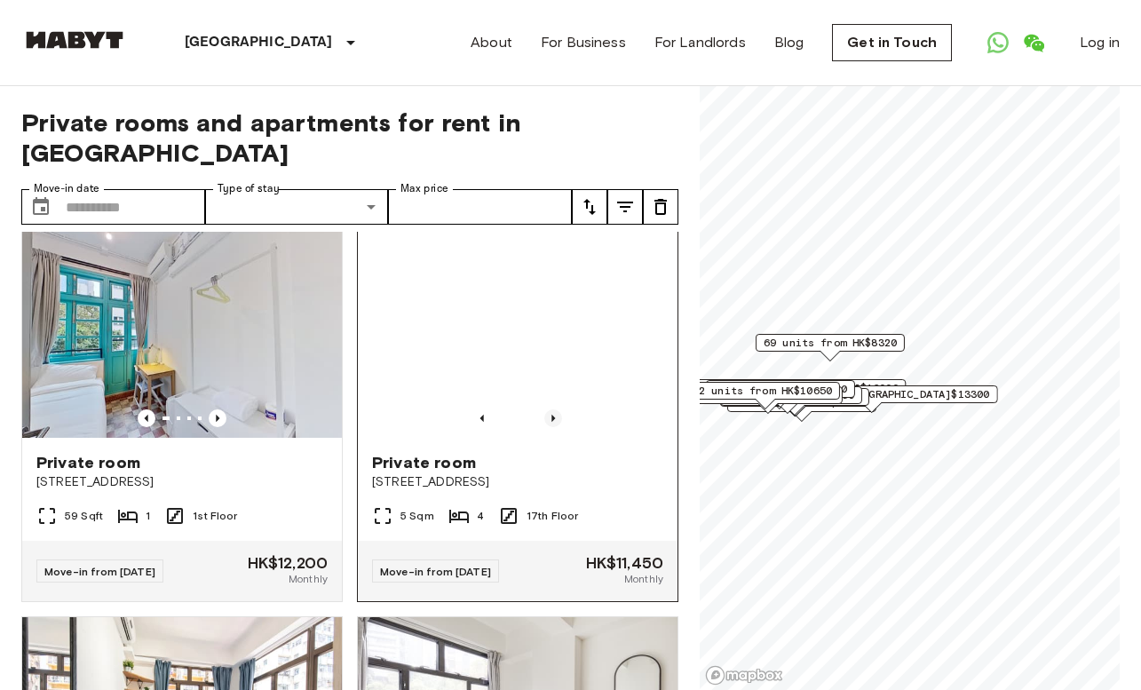
click at [548, 418] on icon "Previous image" at bounding box center [554, 419] width 18 height 18
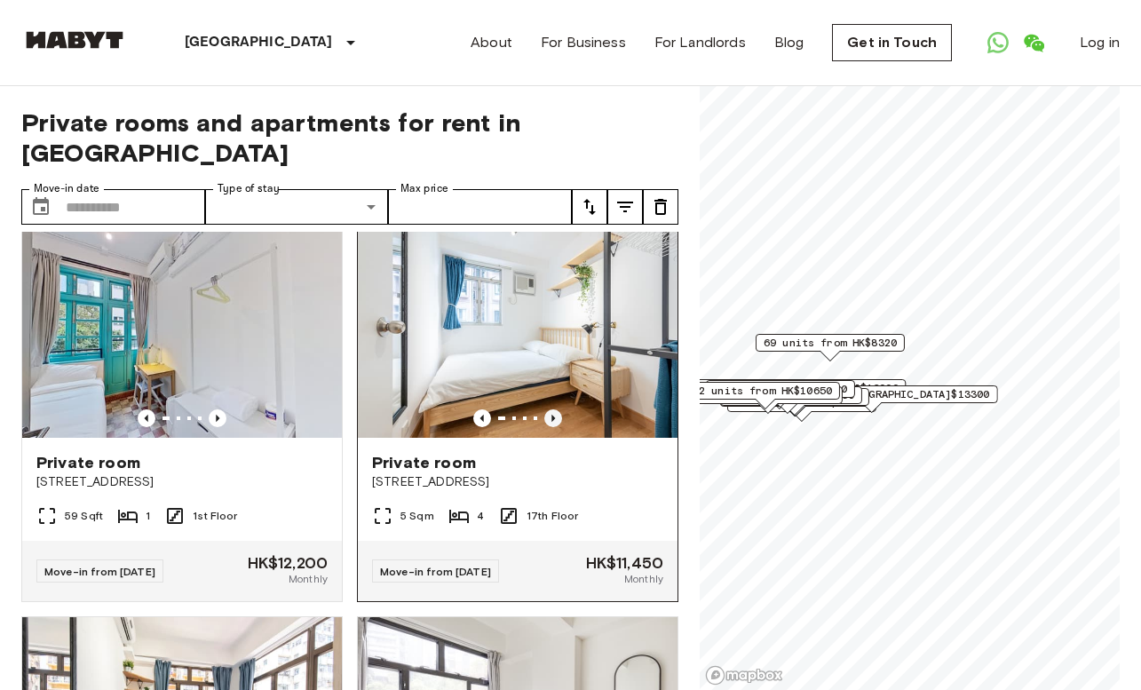
click at [548, 418] on icon "Previous image" at bounding box center [554, 419] width 18 height 18
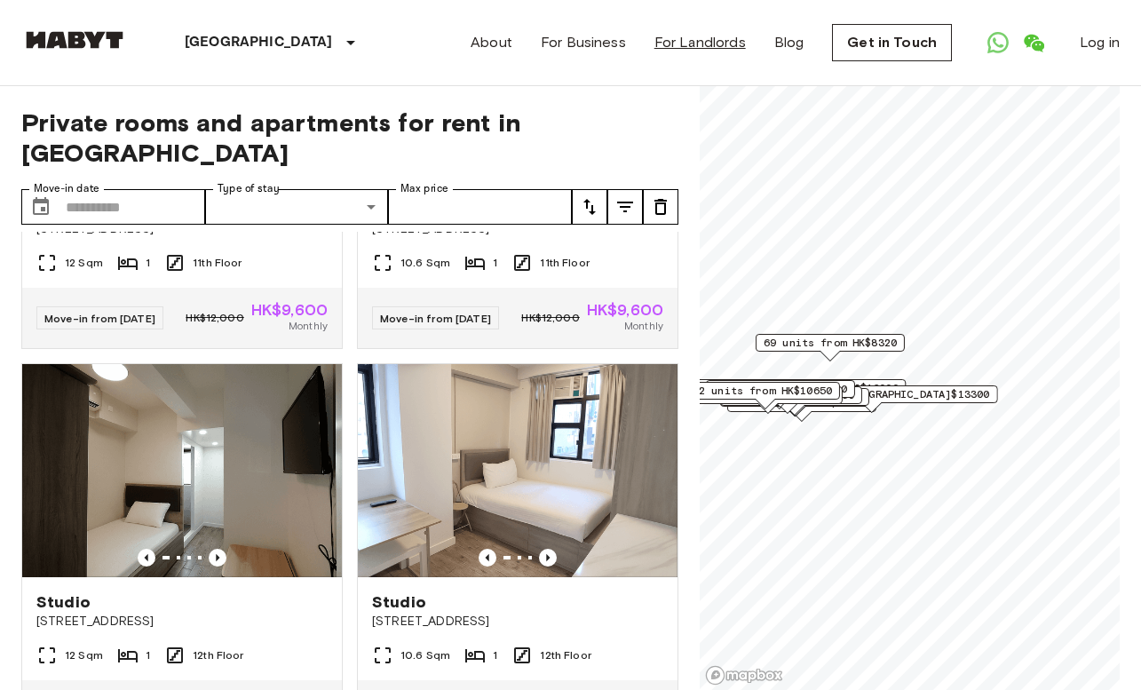
scroll to position [8131, 0]
